Goal: Go to known website: Go to known website

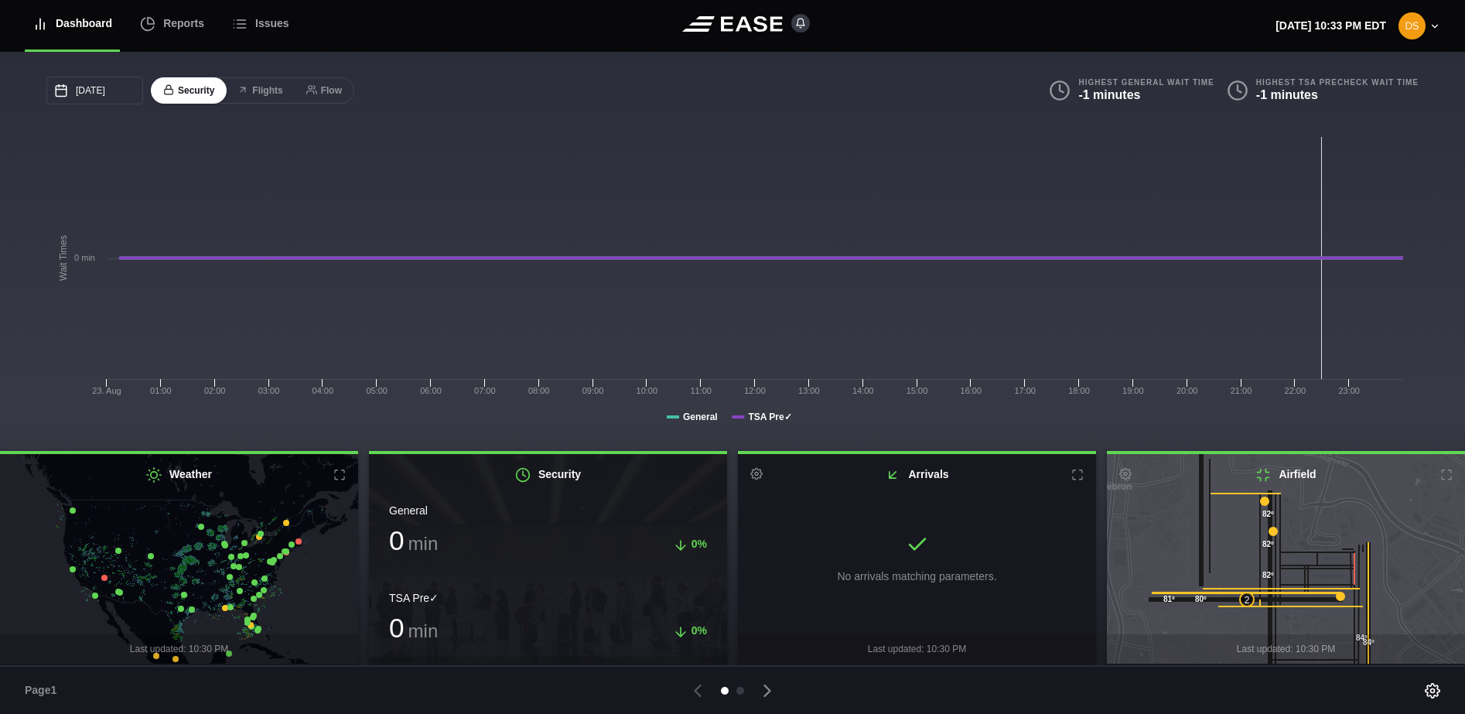
click at [1073, 478] on icon at bounding box center [1077, 475] width 12 height 12
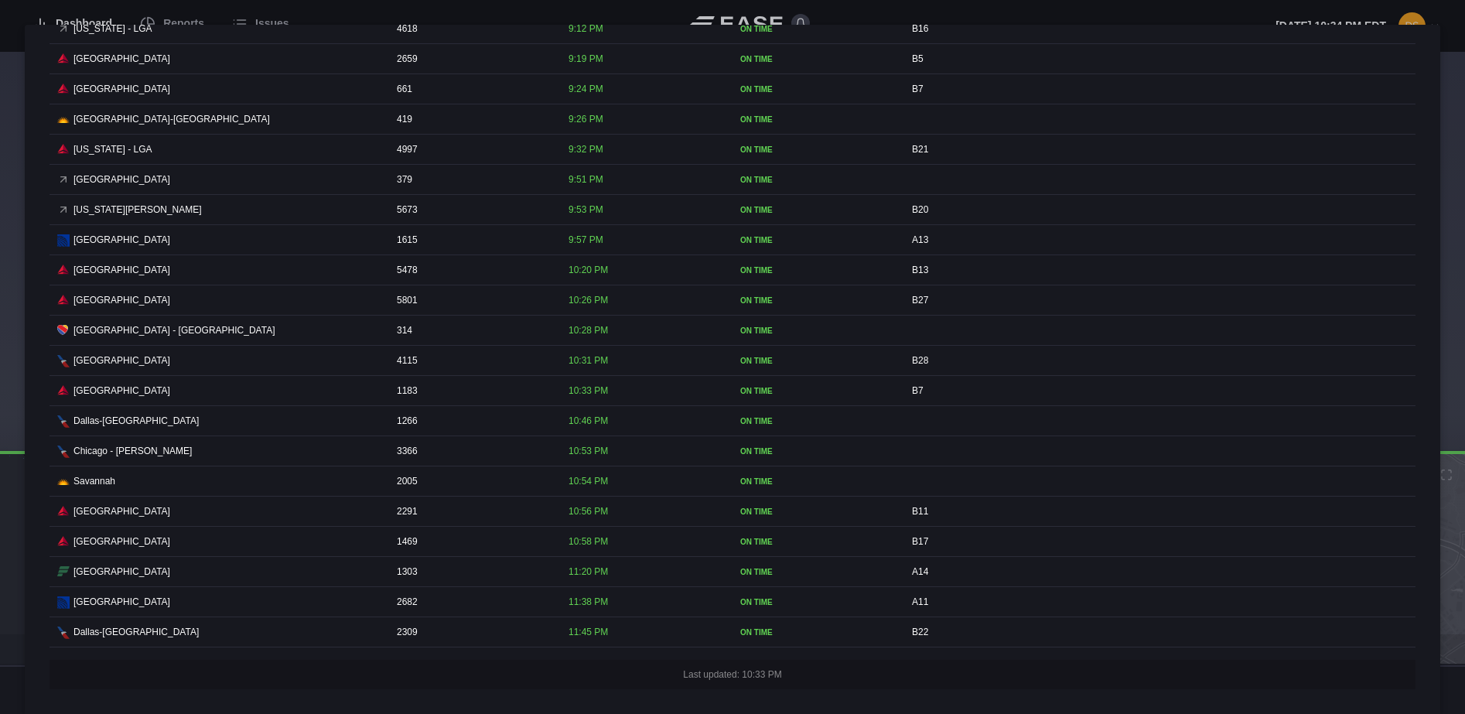
scroll to position [3670, 0]
